Goal: Task Accomplishment & Management: Manage account settings

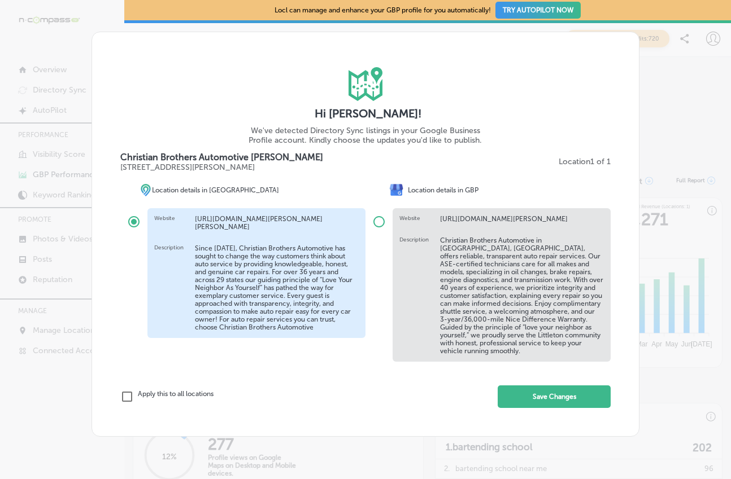
click at [692, 126] on div "iconmonstr-map-5 copy 2 Created with Sketch. Hi [PERSON_NAME]! We've detected D…" at bounding box center [365, 239] width 731 height 479
click at [376, 217] on input "radio" at bounding box center [378, 221] width 27 height 27
radio input "true"
radio input "false"
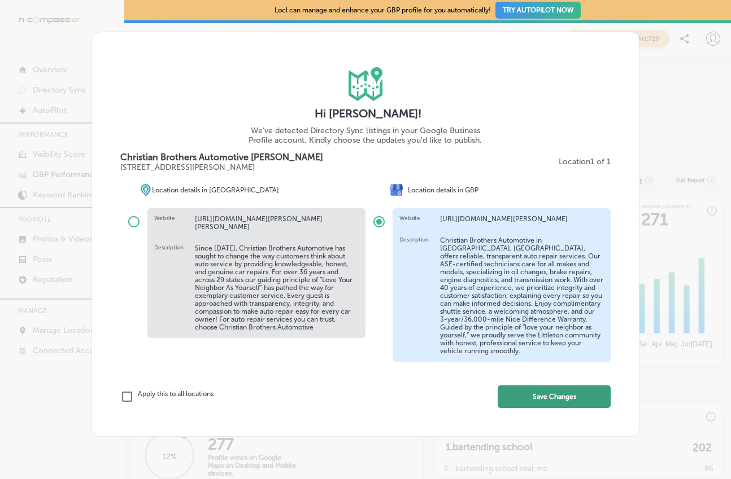
click at [531, 398] on button "Save Changes" at bounding box center [553, 397] width 113 height 23
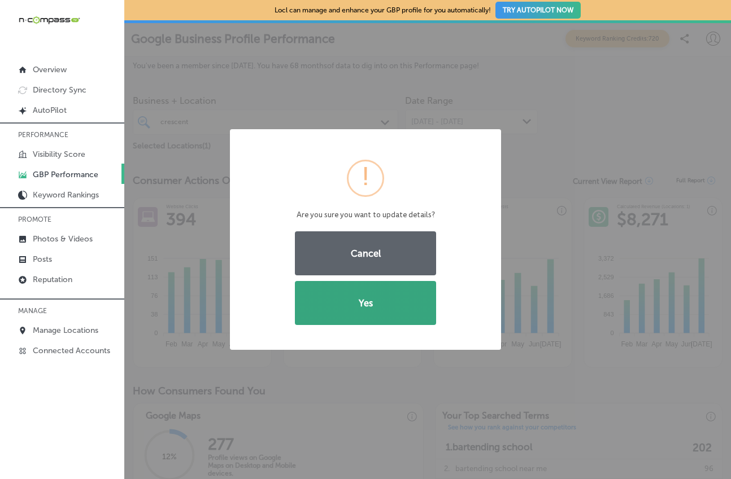
click at [358, 306] on button "Yes" at bounding box center [365, 303] width 141 height 44
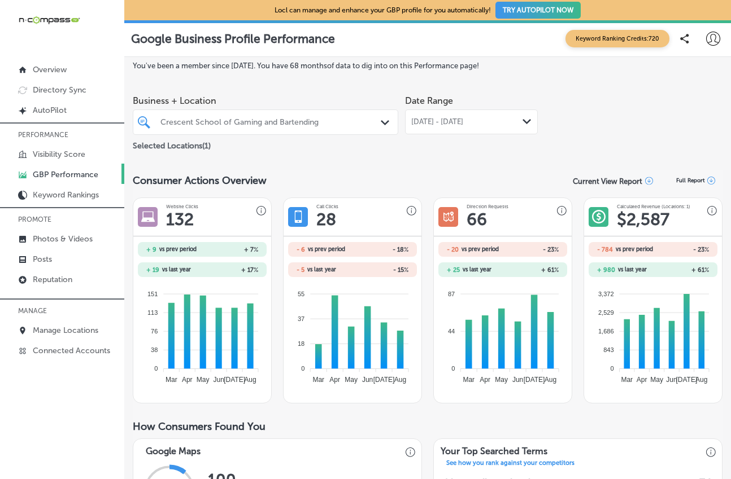
click at [336, 128] on div "Crescent School of Gaming and Bartending" at bounding box center [265, 122] width 221 height 15
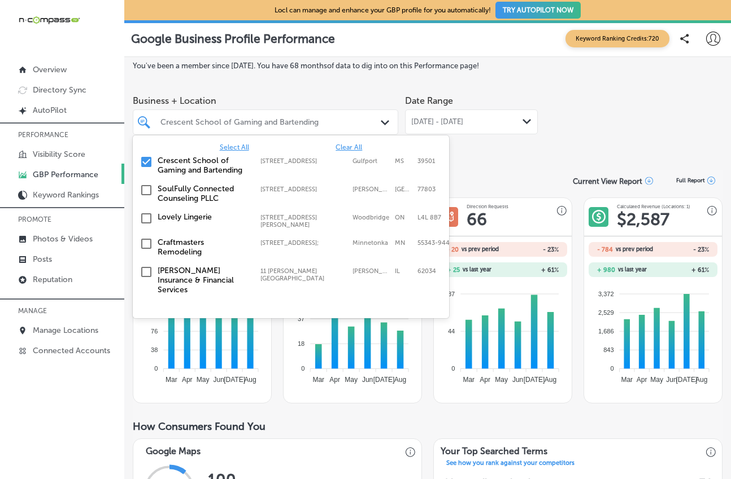
drag, startPoint x: 345, startPoint y: 145, endPoint x: 320, endPoint y: 128, distance: 30.1
click at [345, 145] on span "Clear All" at bounding box center [348, 147] width 27 height 8
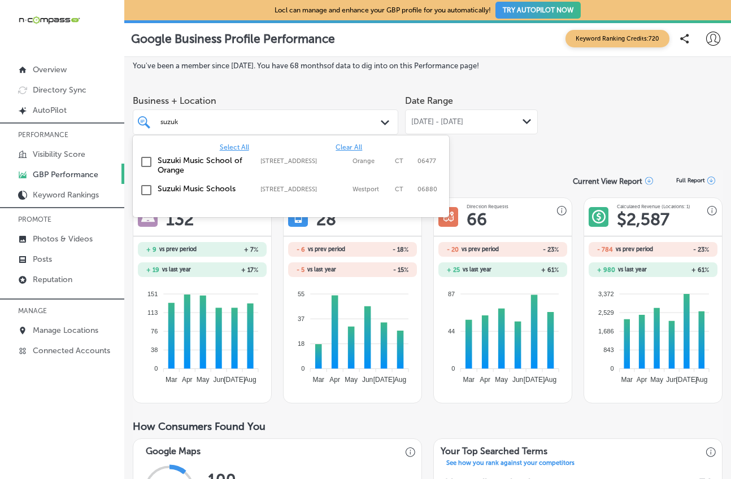
click at [146, 159] on input "checkbox" at bounding box center [146, 162] width 14 height 14
type input "suzuk"
click at [458, 128] on div "[DATE] - [DATE] Path Created with Sketch." at bounding box center [471, 122] width 133 height 25
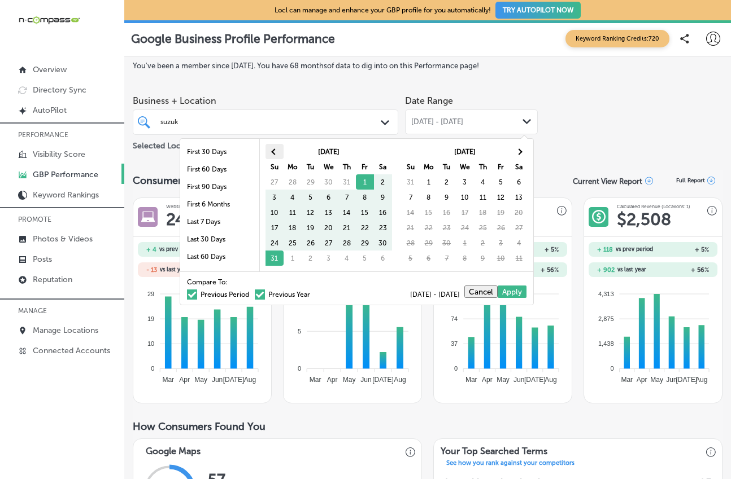
click at [273, 152] on span at bounding box center [274, 152] width 6 height 6
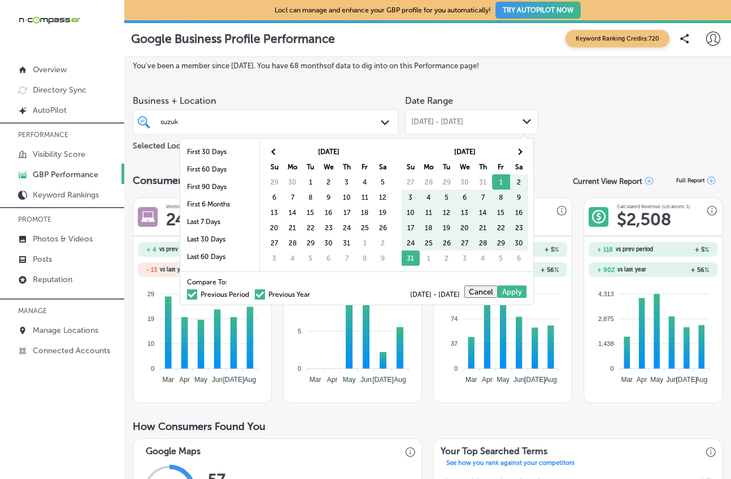
click at [273, 152] on span at bounding box center [274, 152] width 6 height 6
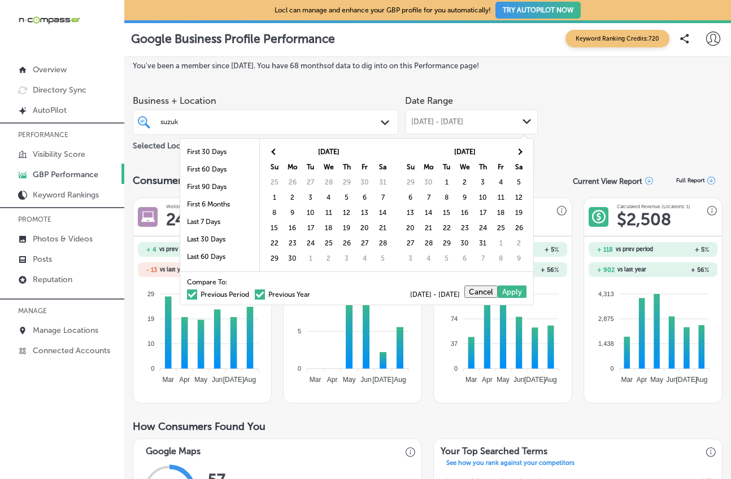
click at [273, 152] on span at bounding box center [274, 152] width 6 height 6
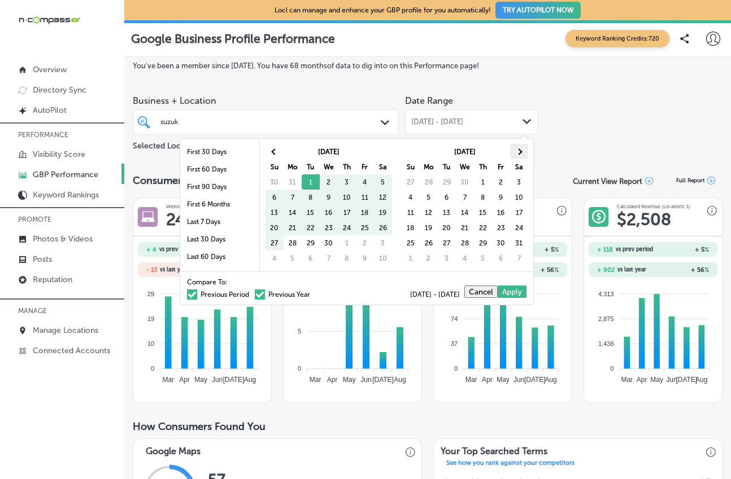
click at [518, 150] on span at bounding box center [519, 152] width 6 height 6
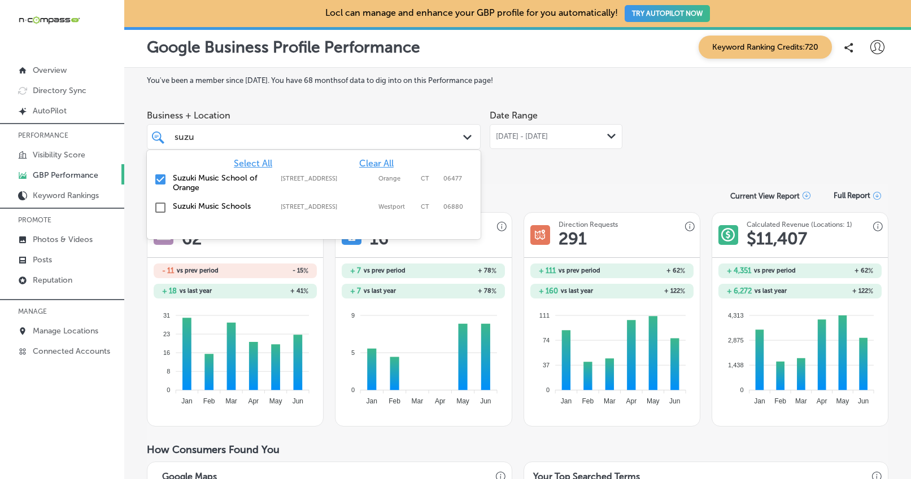
click at [331, 134] on div "suzuk suzuk" at bounding box center [299, 136] width 252 height 15
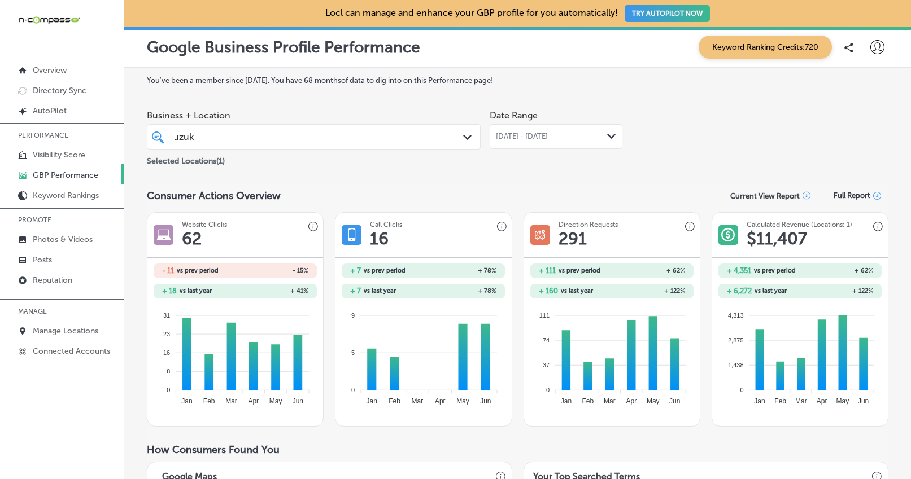
click at [548, 136] on span "[DATE] - [DATE]" at bounding box center [522, 136] width 52 height 9
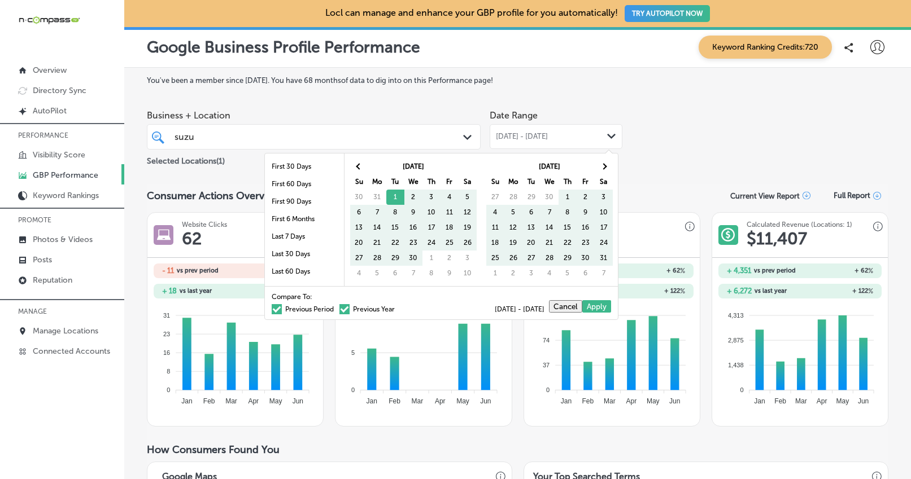
click at [339, 312] on span at bounding box center [344, 309] width 10 height 10
click at [397, 308] on input "Previous Year" at bounding box center [397, 308] width 0 height 0
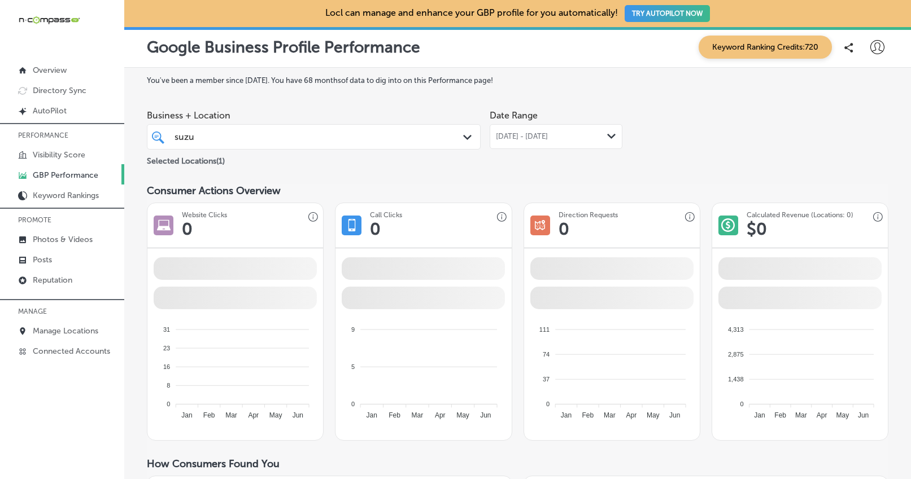
click at [542, 128] on div "[DATE] - [DATE] Path Created with Sketch." at bounding box center [556, 136] width 133 height 25
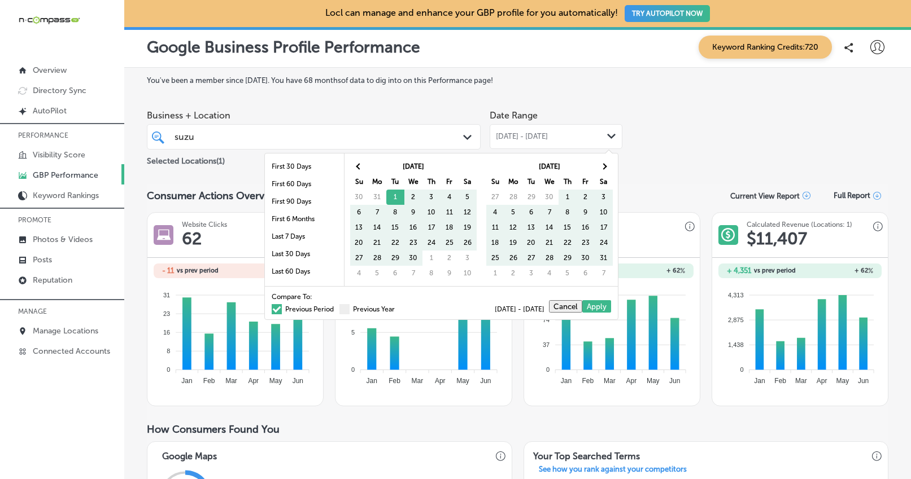
click at [272, 309] on span at bounding box center [277, 309] width 10 height 10
click at [336, 308] on input "Previous Period" at bounding box center [336, 308] width 0 height 0
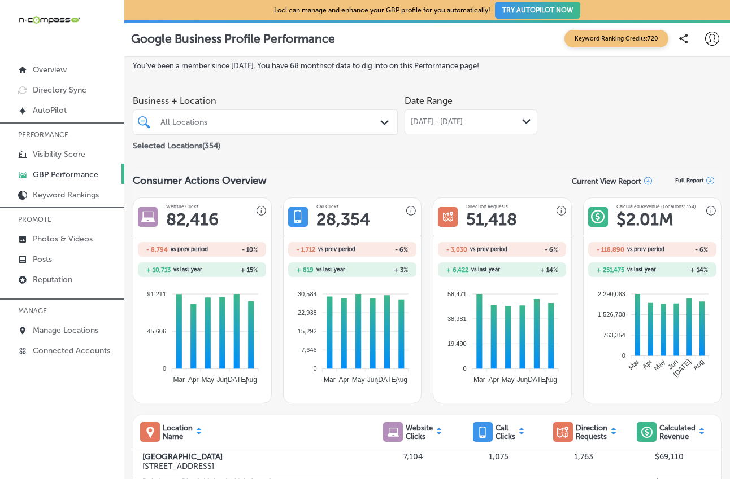
click at [380, 124] on polygon at bounding box center [384, 122] width 8 height 5
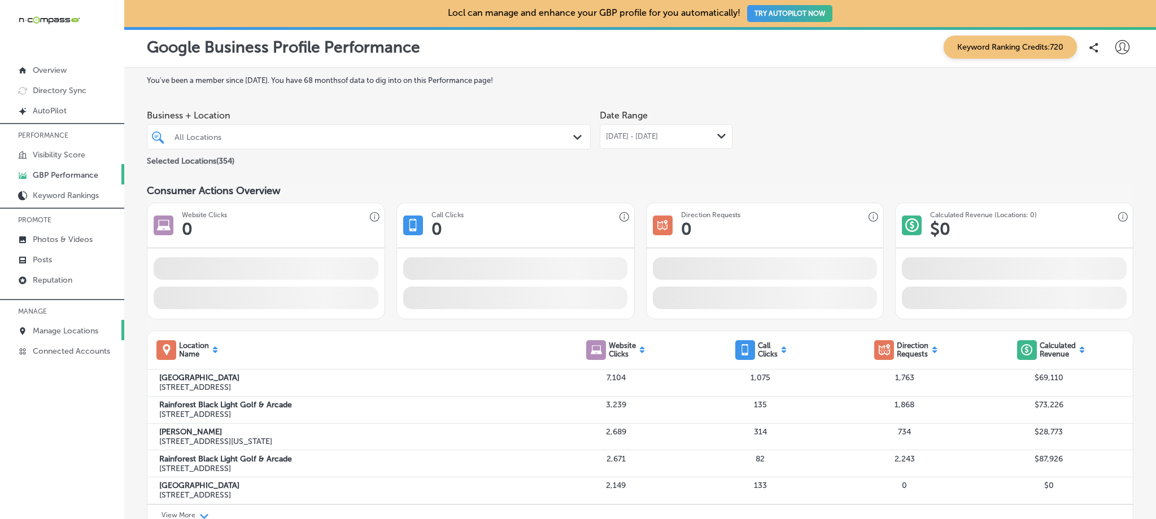
click at [69, 326] on p "Manage Locations" at bounding box center [65, 331] width 65 height 10
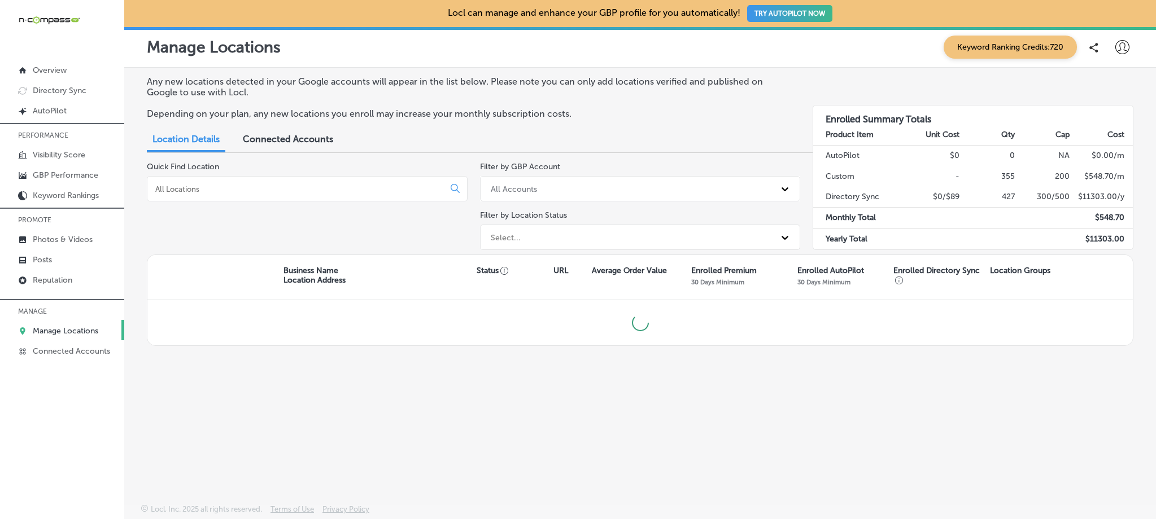
click at [269, 186] on input at bounding box center [297, 189] width 287 height 10
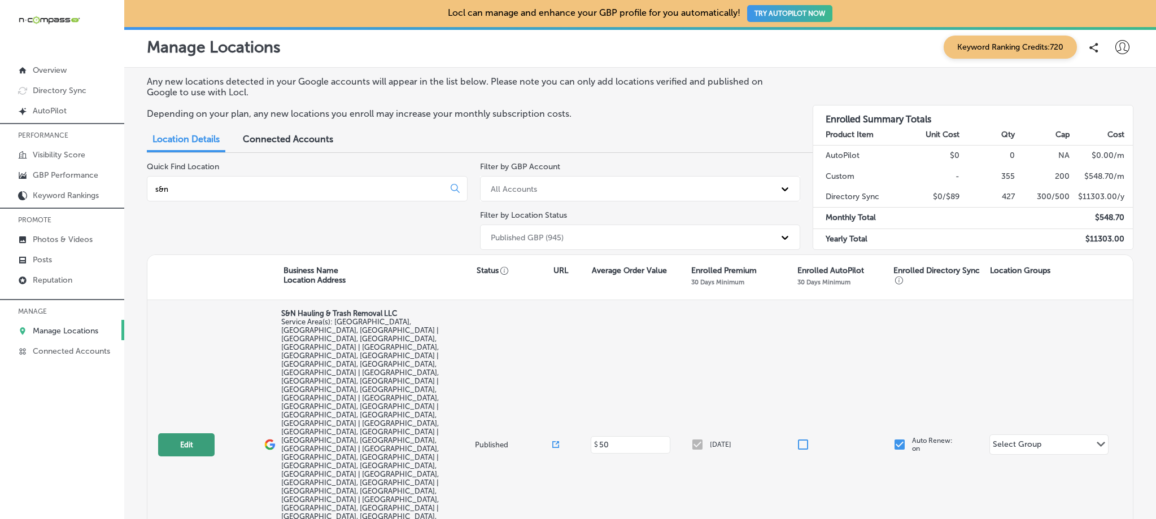
type input "s&n"
click at [164, 434] on button "Edit" at bounding box center [186, 445] width 56 height 23
select select "US"
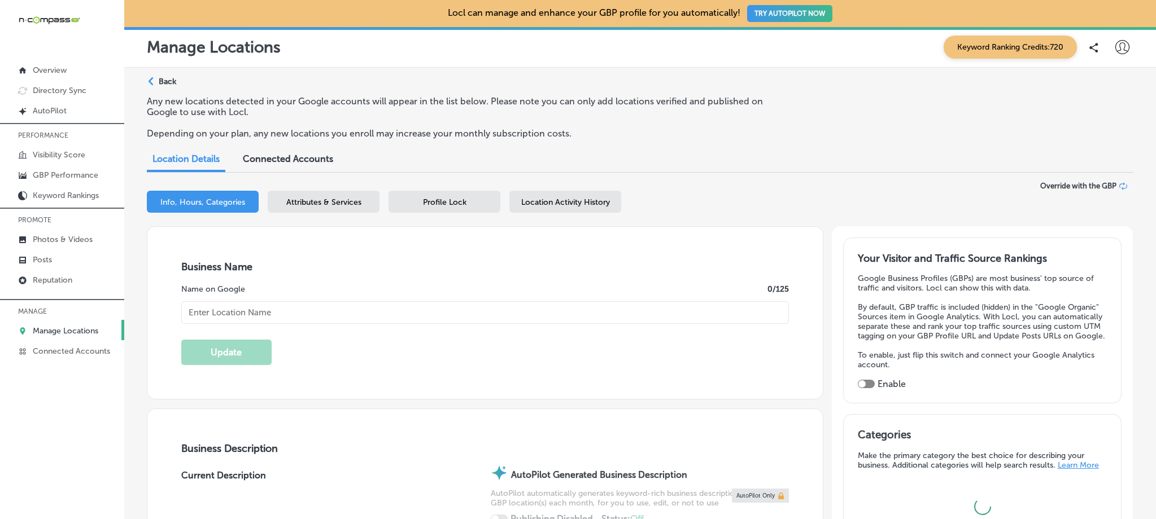
type input "S&N Hauling & Trash Removal LLC"
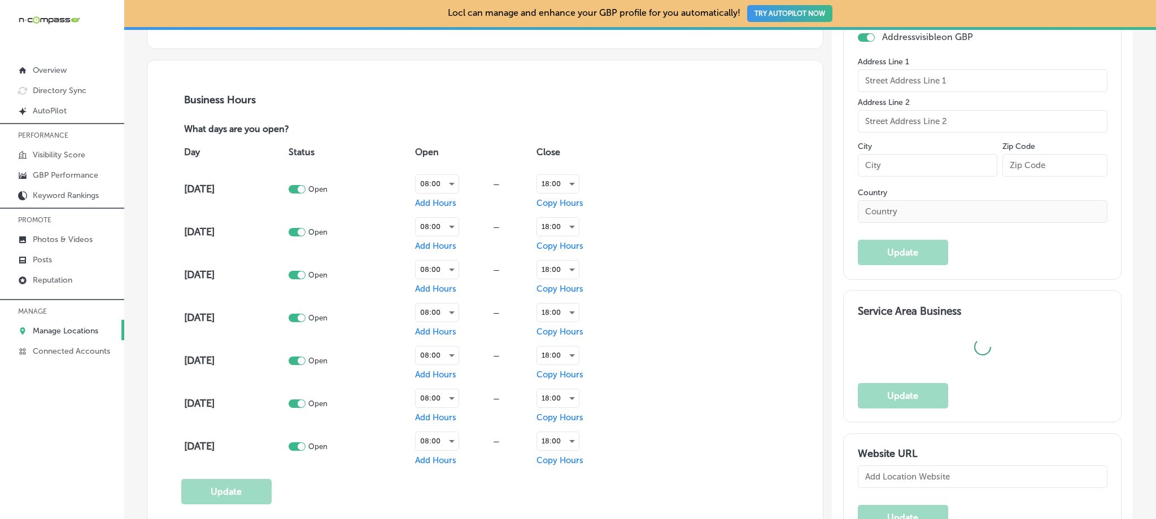
checkbox input "false"
type input "7809 Bobcat Ln"
type input "Highland"
type input "92346"
type input "US"
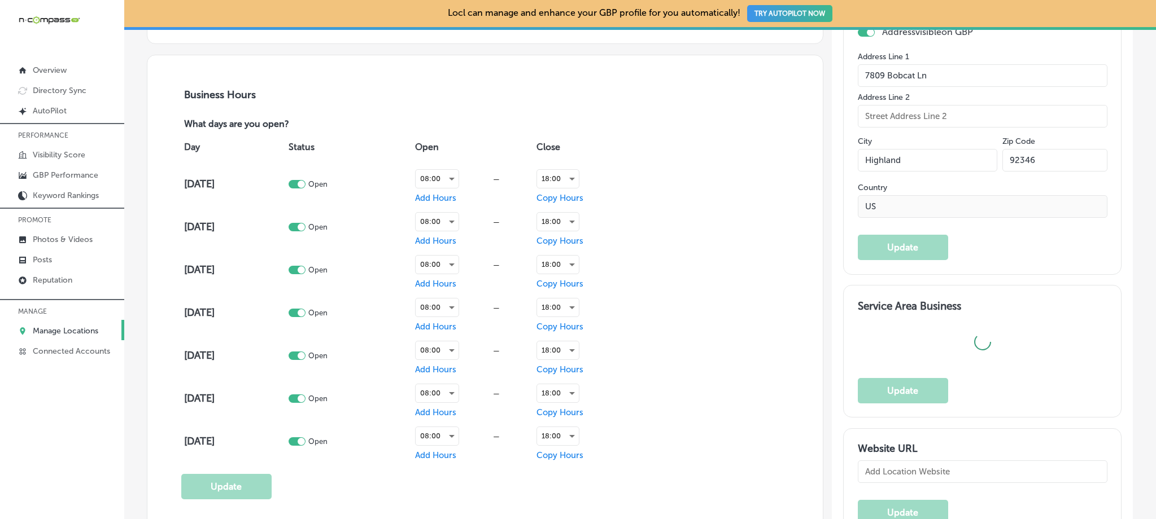
type input "https://www.snhaulingtrashremoval.com/"
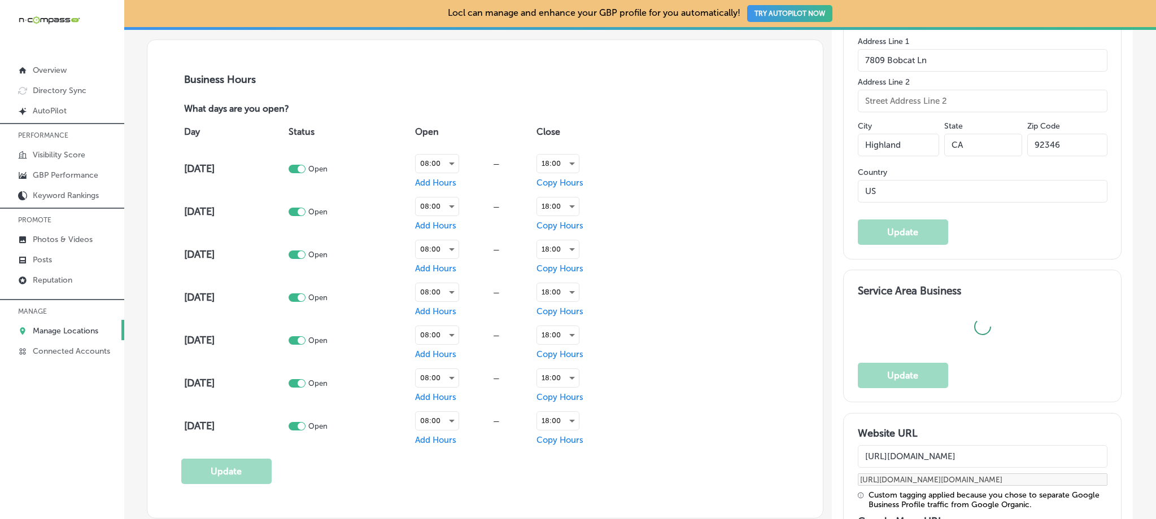
checkbox input "true"
type textarea "Family and minority-owned business based in the Inland Empire region of Souther…"
type input "+1 909 258 9604"
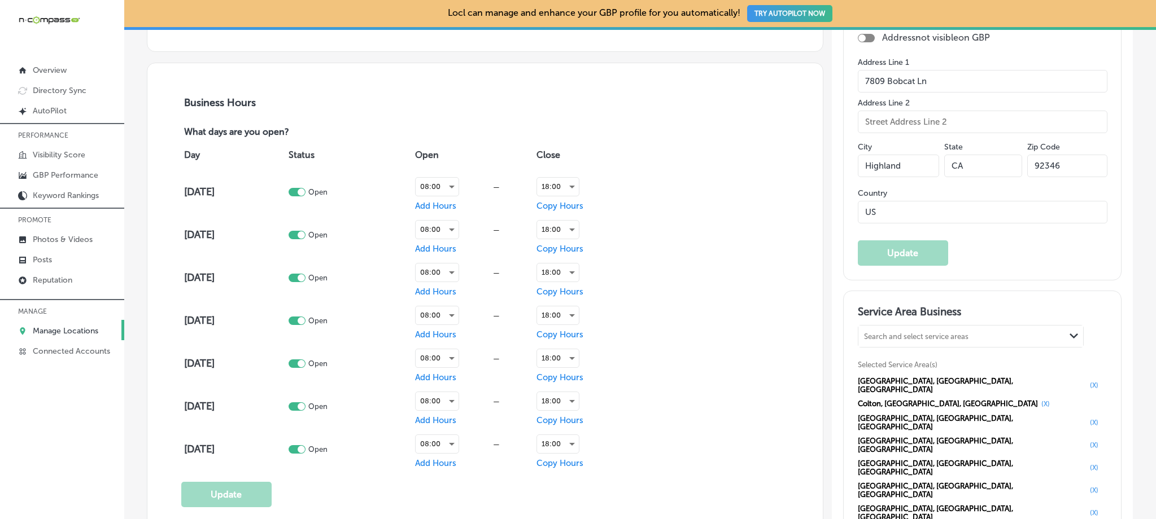
scroll to position [749, 0]
drag, startPoint x: 933, startPoint y: 78, endPoint x: 941, endPoint y: 84, distance: 9.6
click at [941, 84] on input "7809 Bobcat Ln" at bounding box center [983, 81] width 250 height 23
drag, startPoint x: 926, startPoint y: 172, endPoint x: 859, endPoint y: 171, distance: 66.7
click at [859, 171] on input "Highland" at bounding box center [898, 166] width 81 height 23
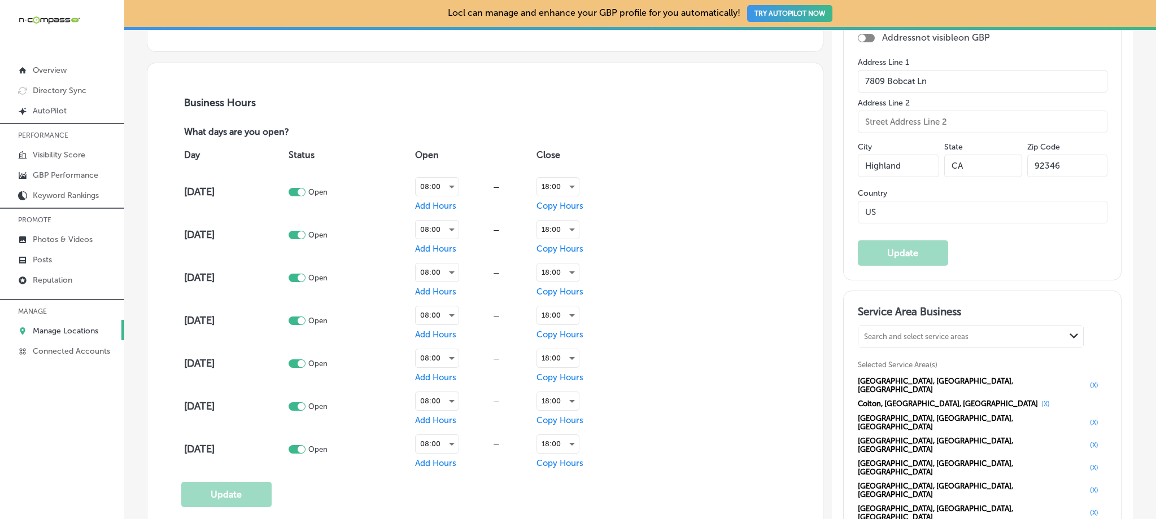
drag, startPoint x: 1059, startPoint y: 165, endPoint x: 1014, endPoint y: 171, distance: 46.1
click at [1014, 171] on div "City Highland State CA Zip Code 92346" at bounding box center [983, 164] width 250 height 50
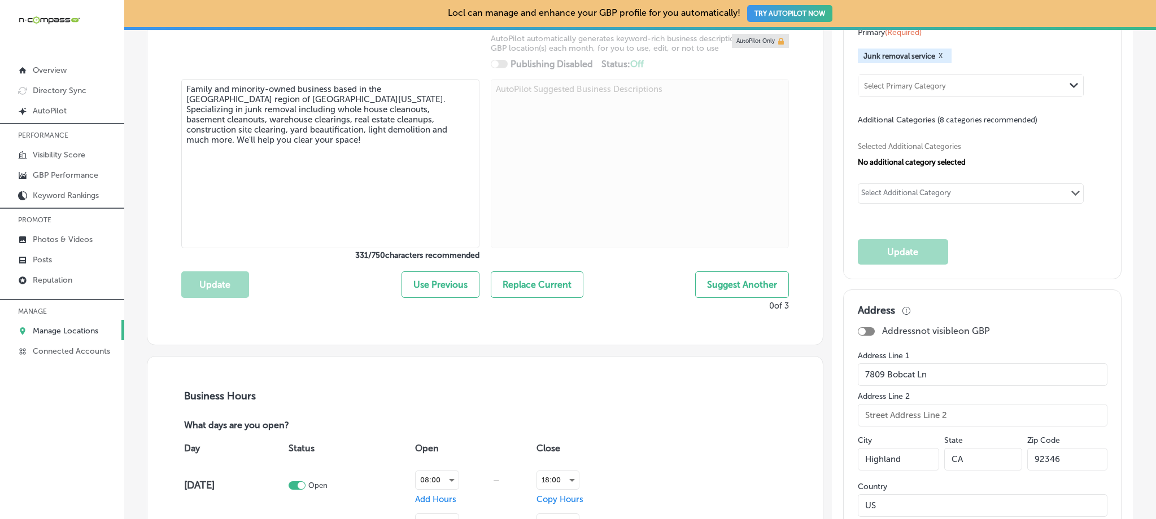
scroll to position [426, 0]
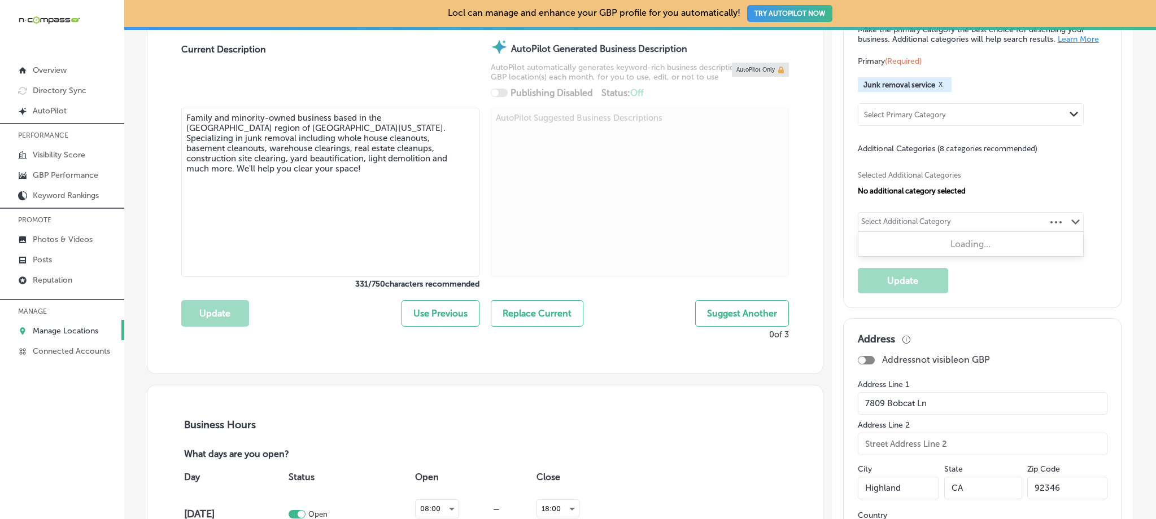
click at [920, 230] on div "Select Additional Category" at bounding box center [906, 223] width 90 height 13
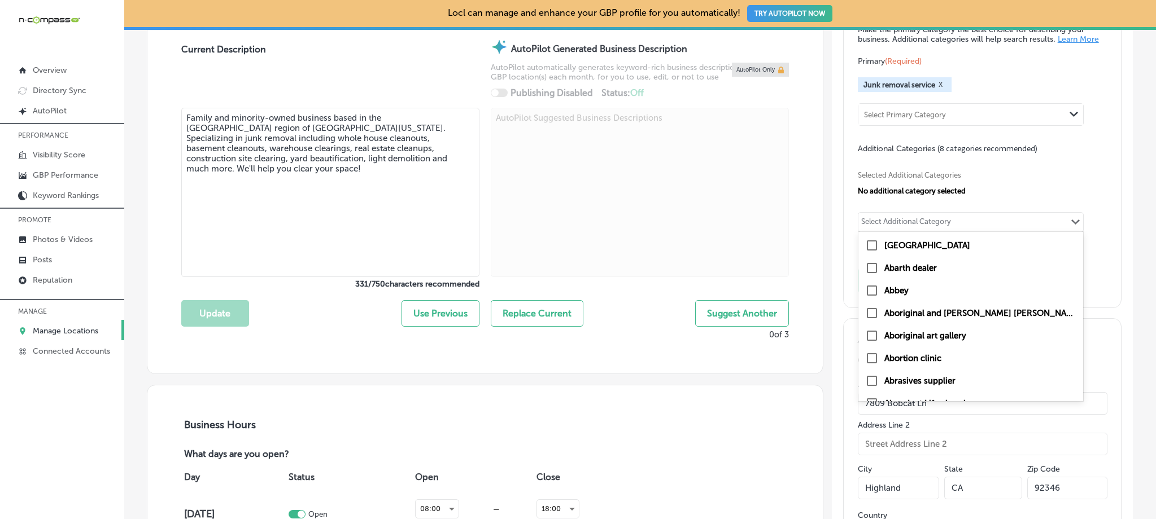
click at [1047, 193] on div "No additional category selected" at bounding box center [983, 191] width 250 height 8
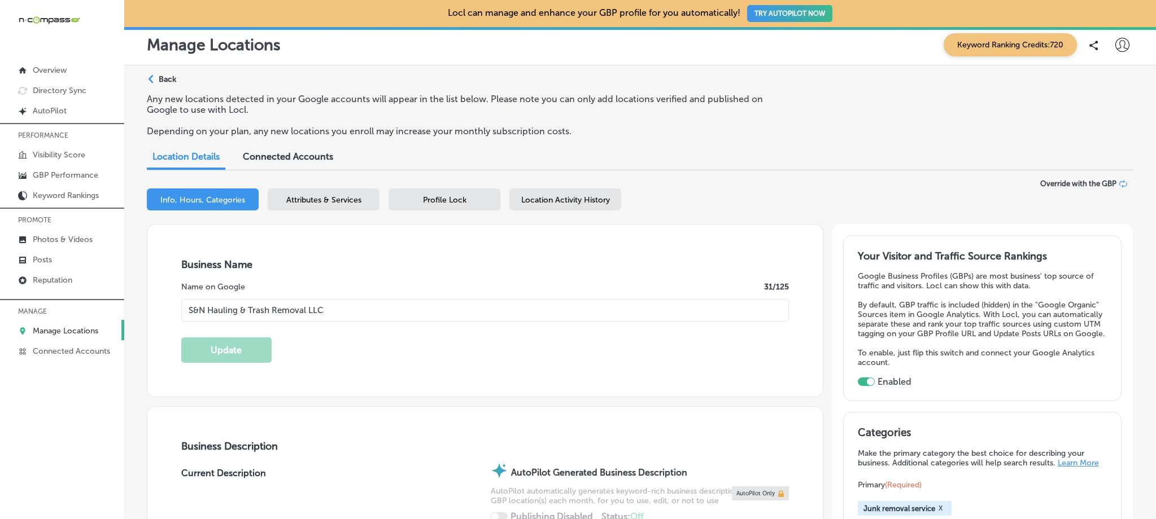
scroll to position [0, 0]
